Goal: Transaction & Acquisition: Subscribe to service/newsletter

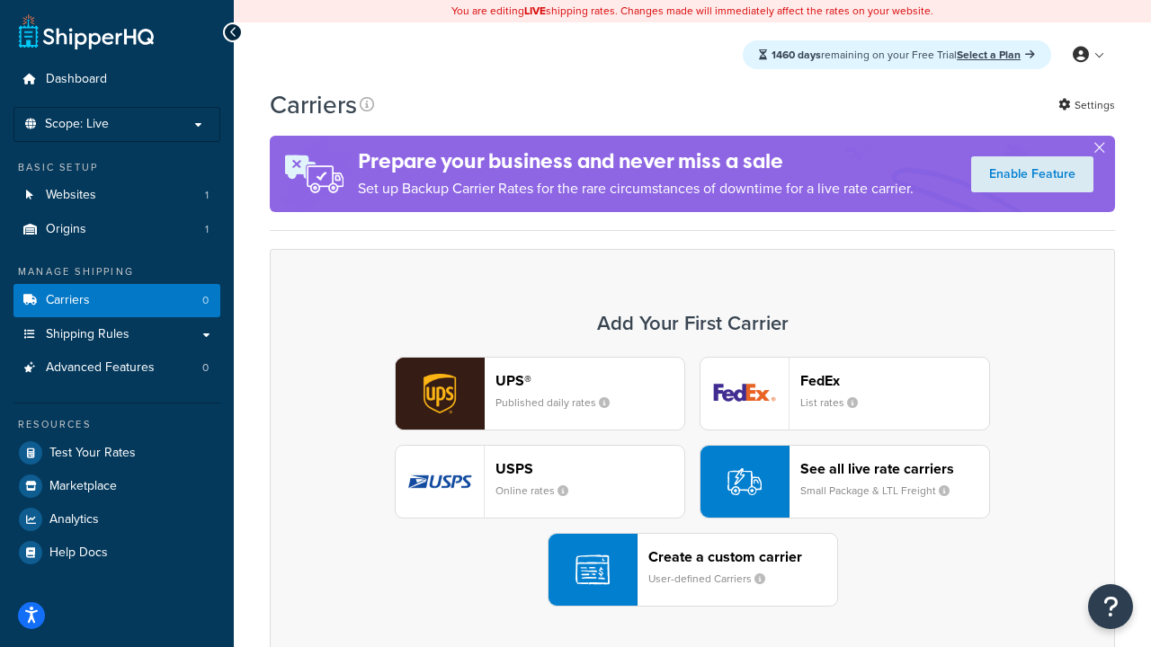
click at [692, 482] on div "UPS® Published daily rates FedEx List rates USPS Online rates See all live rate…" at bounding box center [692, 482] width 807 height 250
click at [894, 380] on header "FedEx" at bounding box center [894, 380] width 189 height 17
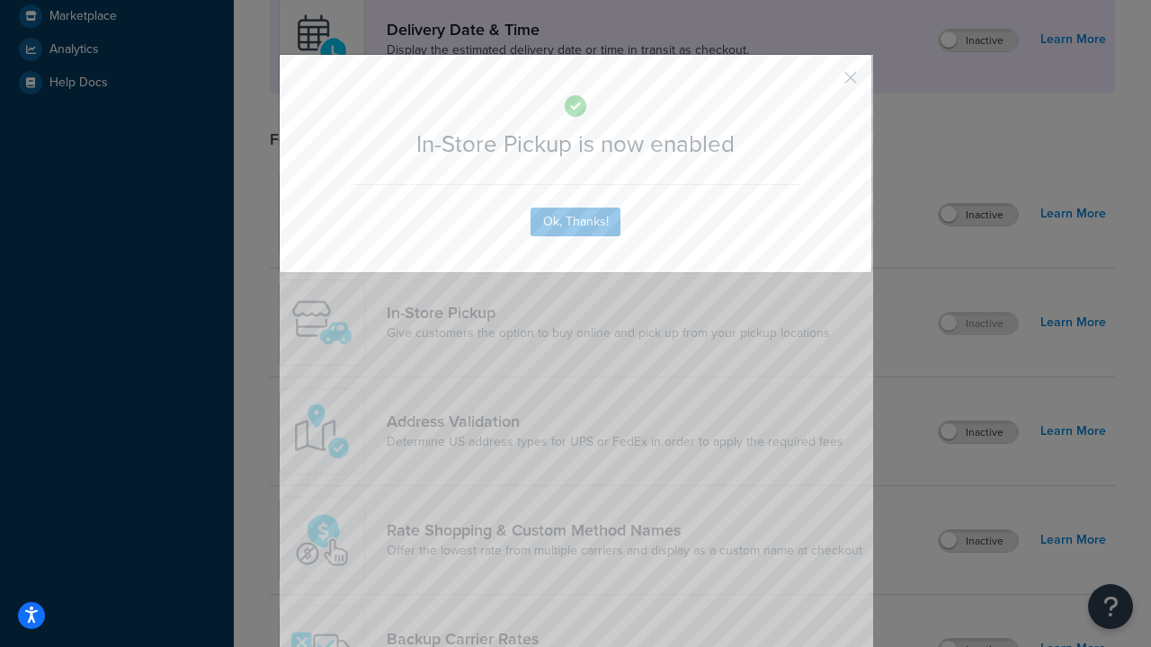
scroll to position [504, 0]
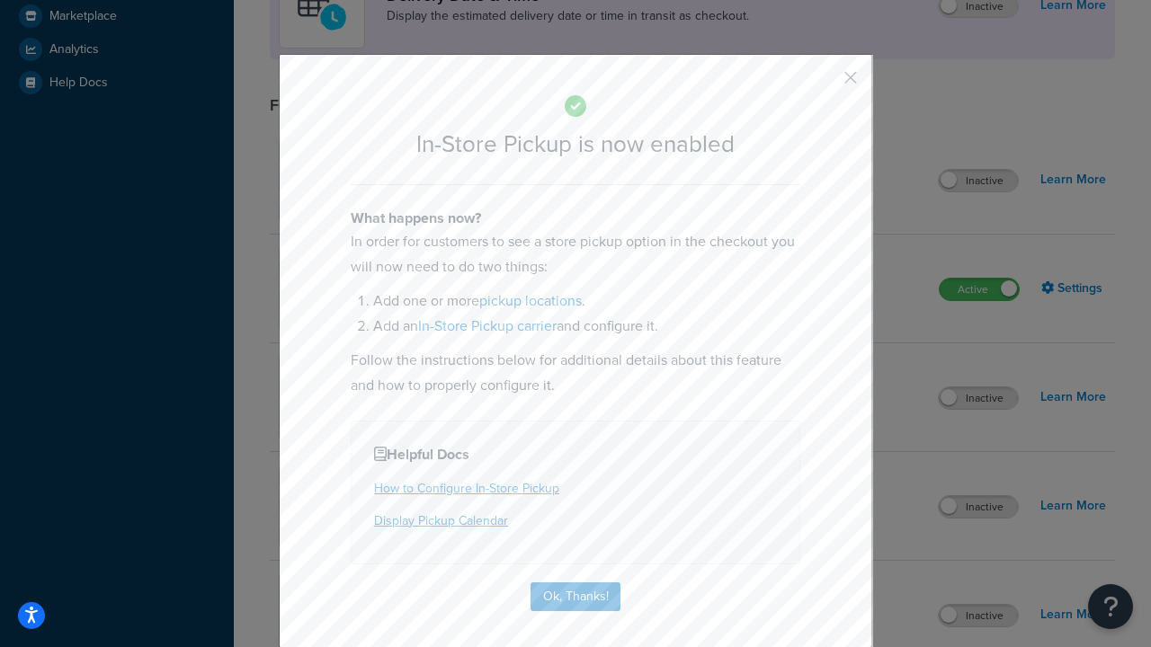
click at [823, 84] on button "button" at bounding box center [824, 84] width 4 height 4
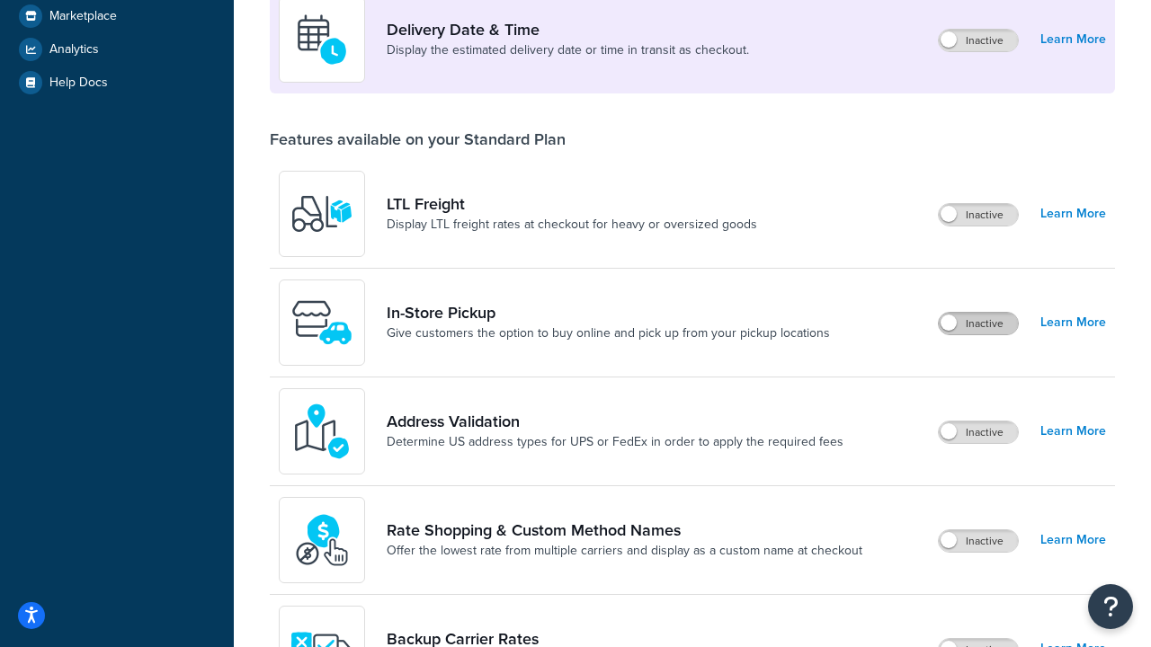
scroll to position [436, 0]
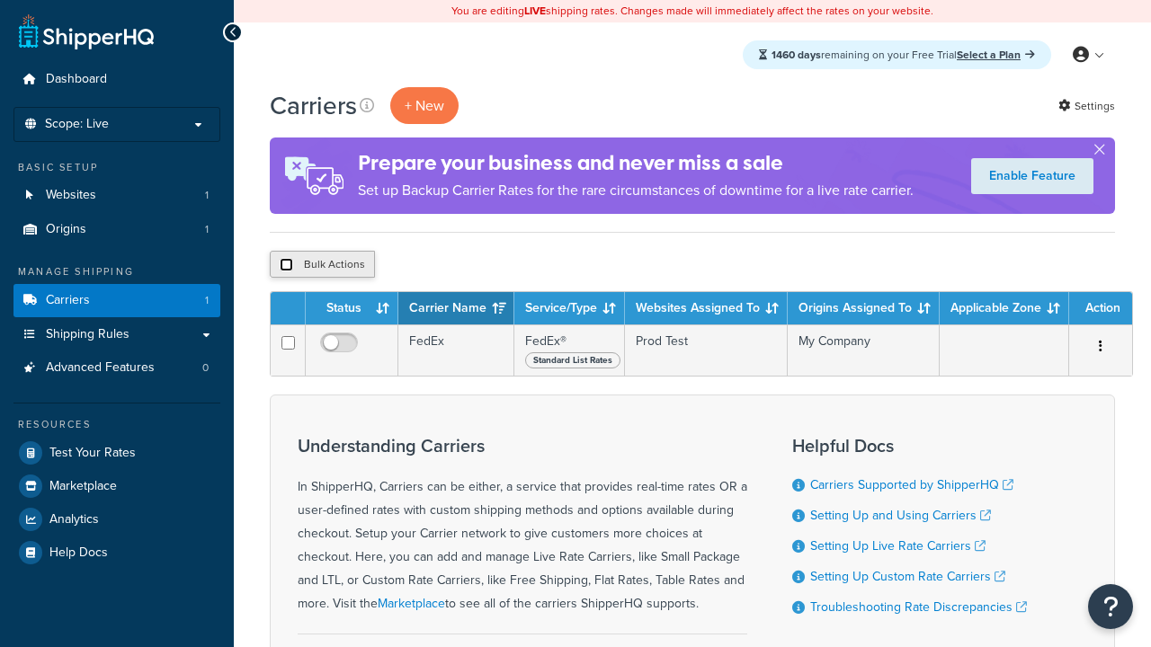
click at [286, 265] on input "checkbox" at bounding box center [286, 264] width 13 height 13
checkbox input "true"
click at [0, 0] on button "Delete" at bounding box center [0, 0] width 0 height 0
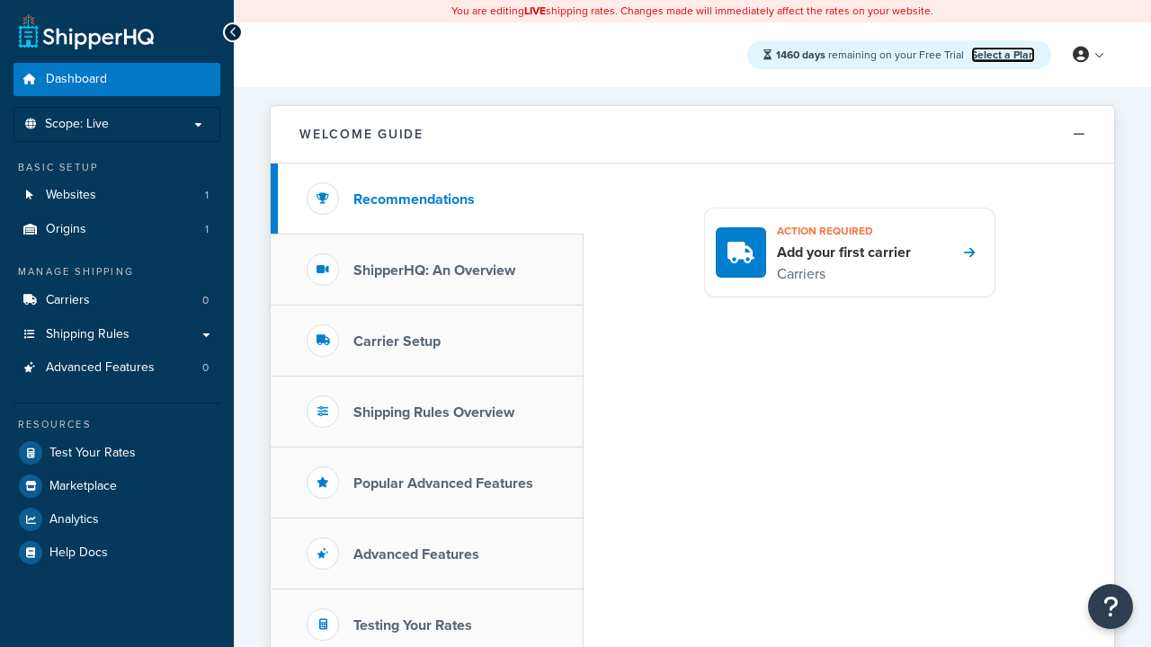
click at [1002, 54] on link "Select a Plan" at bounding box center [1003, 55] width 64 height 16
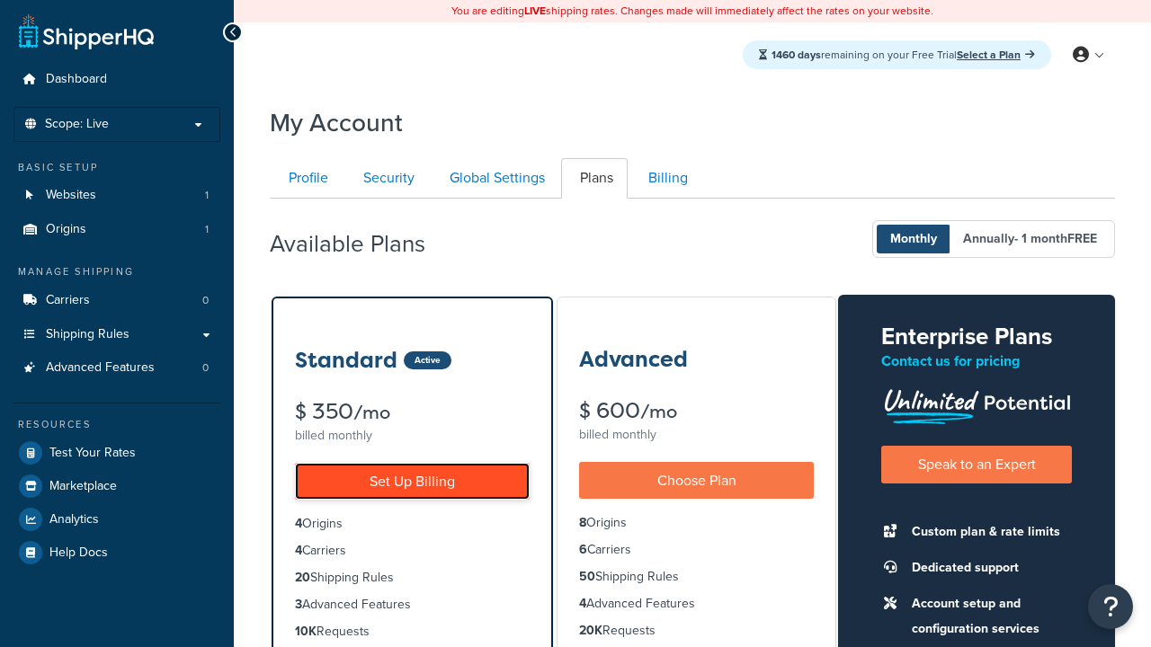
click at [412, 481] on link "Set Up Billing" at bounding box center [412, 481] width 235 height 37
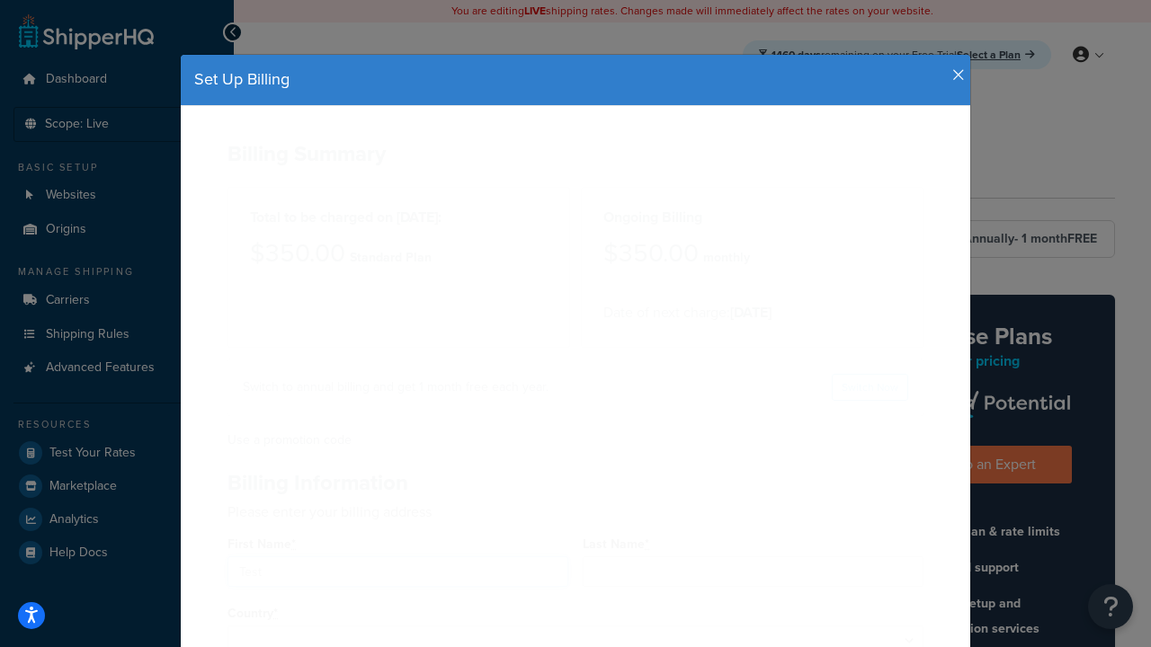
type input "Test"
type input "[STREET_ADDRESS]"
type input "[GEOGRAPHIC_DATA]"
type input "78628"
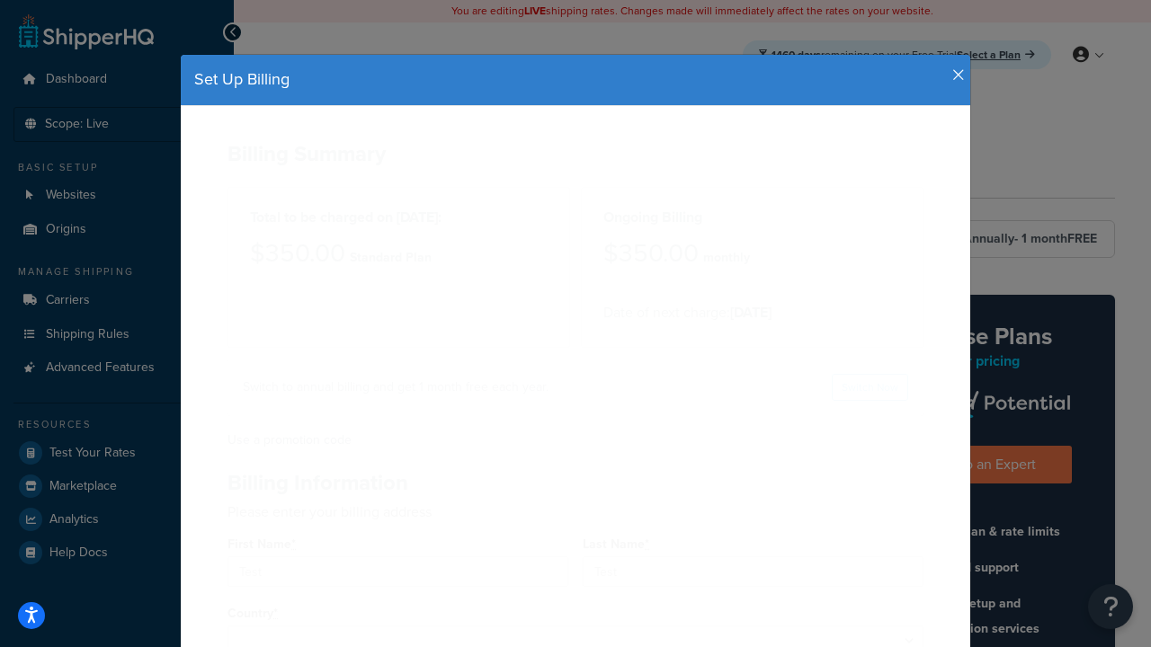
select select "1000"
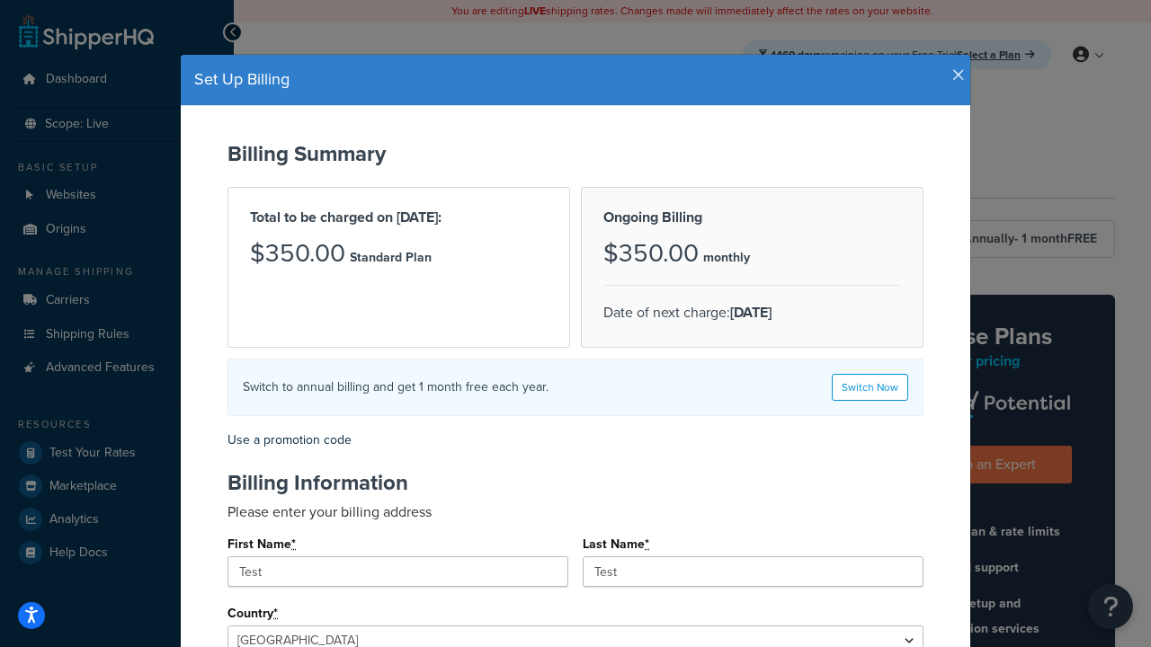
select select "[GEOGRAPHIC_DATA]"
type input "78628"
